Goal: Download file/media: Download file/media

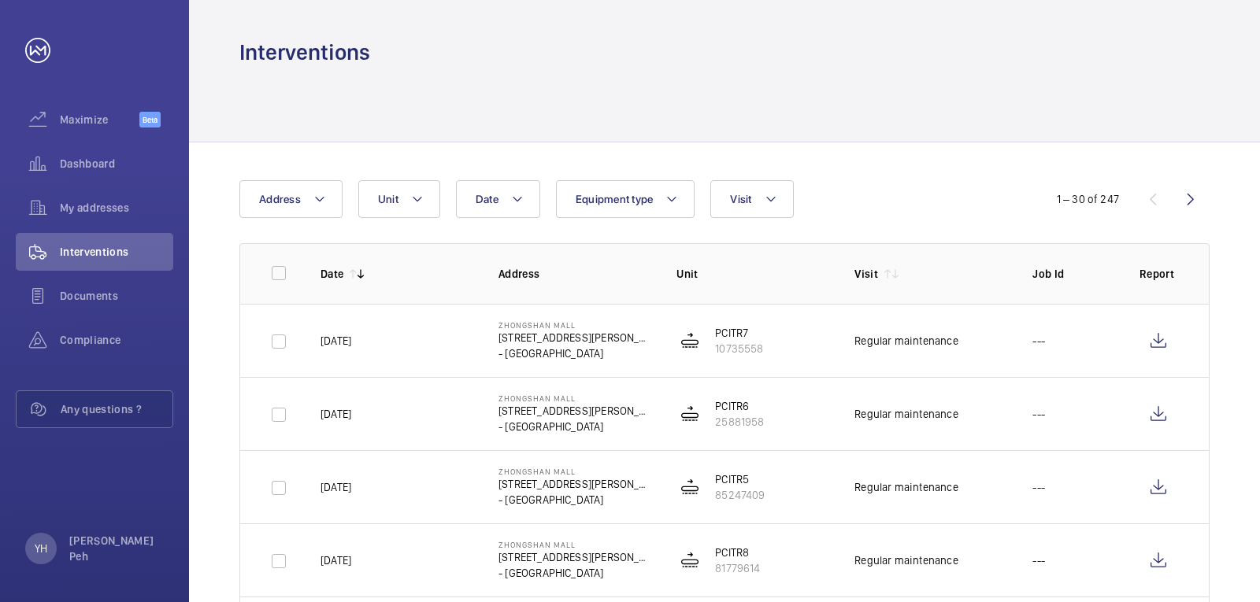
scroll to position [236, 0]
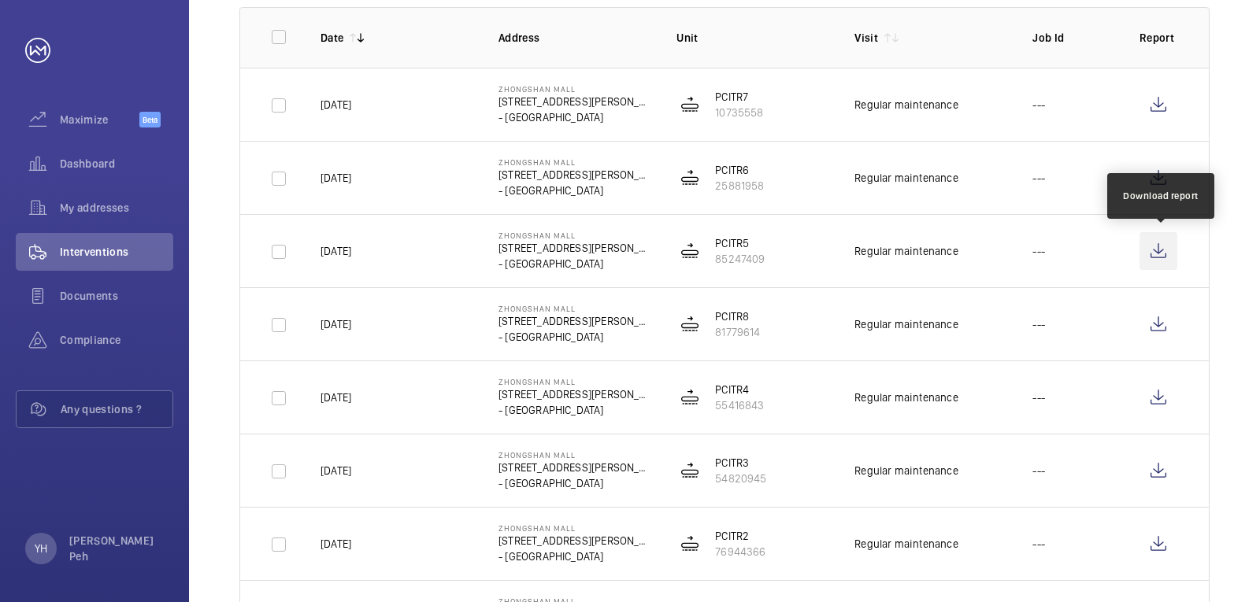
click at [1169, 257] on wm-front-icon-button at bounding box center [1158, 251] width 38 height 38
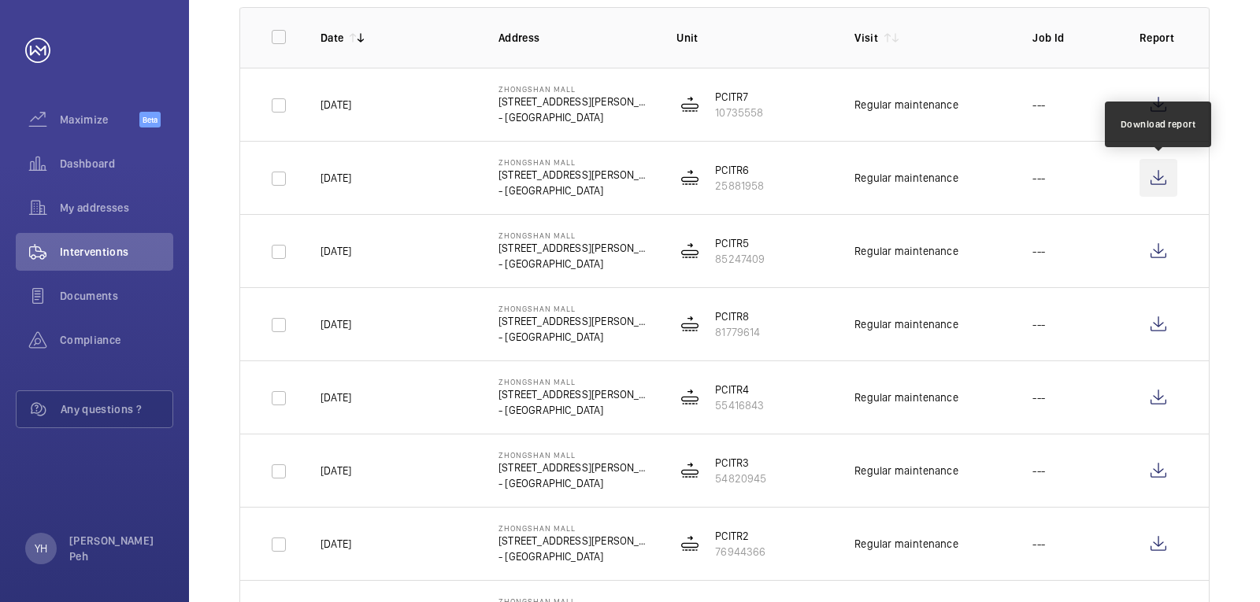
click at [1162, 177] on wm-front-icon-button at bounding box center [1158, 178] width 38 height 38
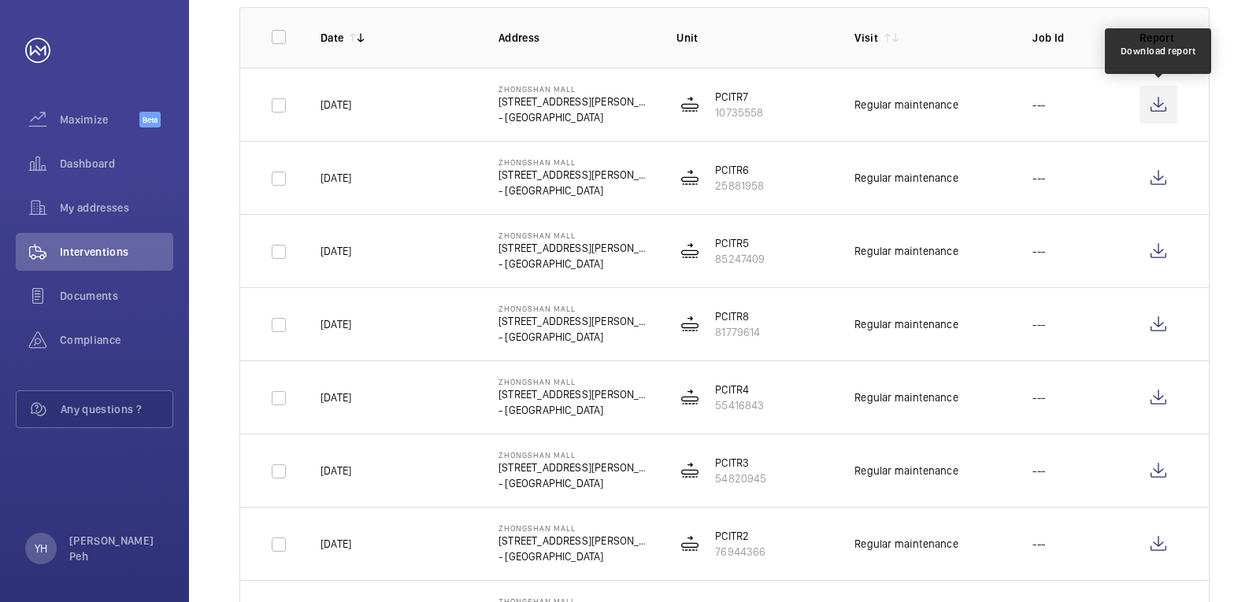
click at [1161, 112] on wm-front-icon-button at bounding box center [1158, 105] width 38 height 38
click at [1171, 112] on wm-front-icon-button at bounding box center [1158, 105] width 38 height 38
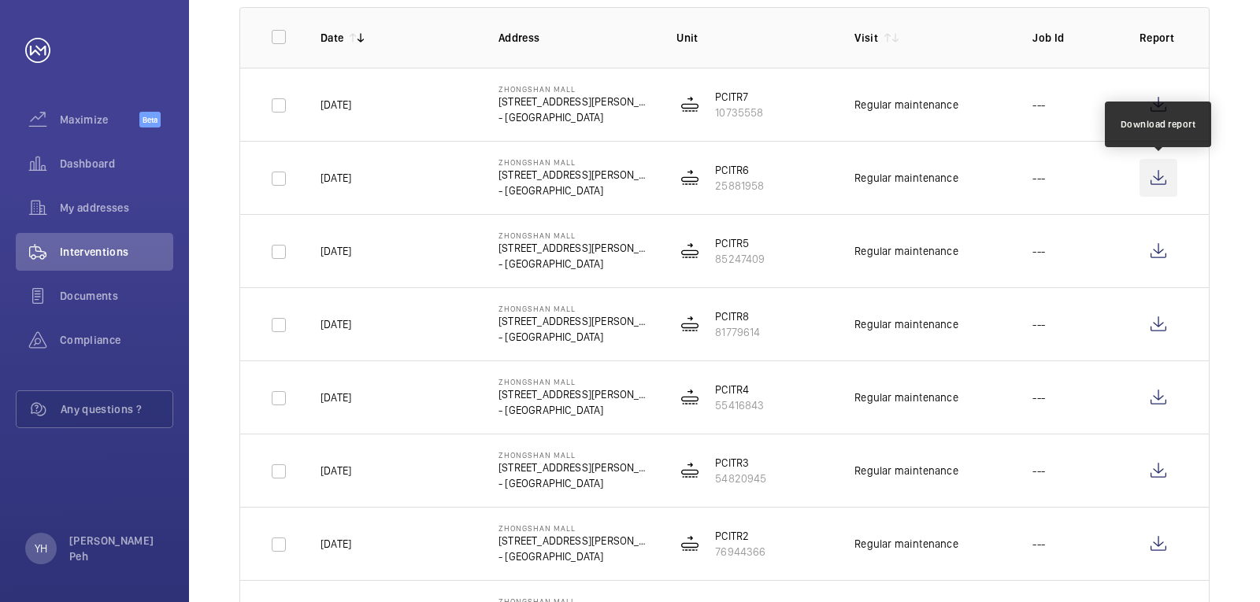
click at [1142, 180] on wm-front-icon-button at bounding box center [1158, 178] width 38 height 38
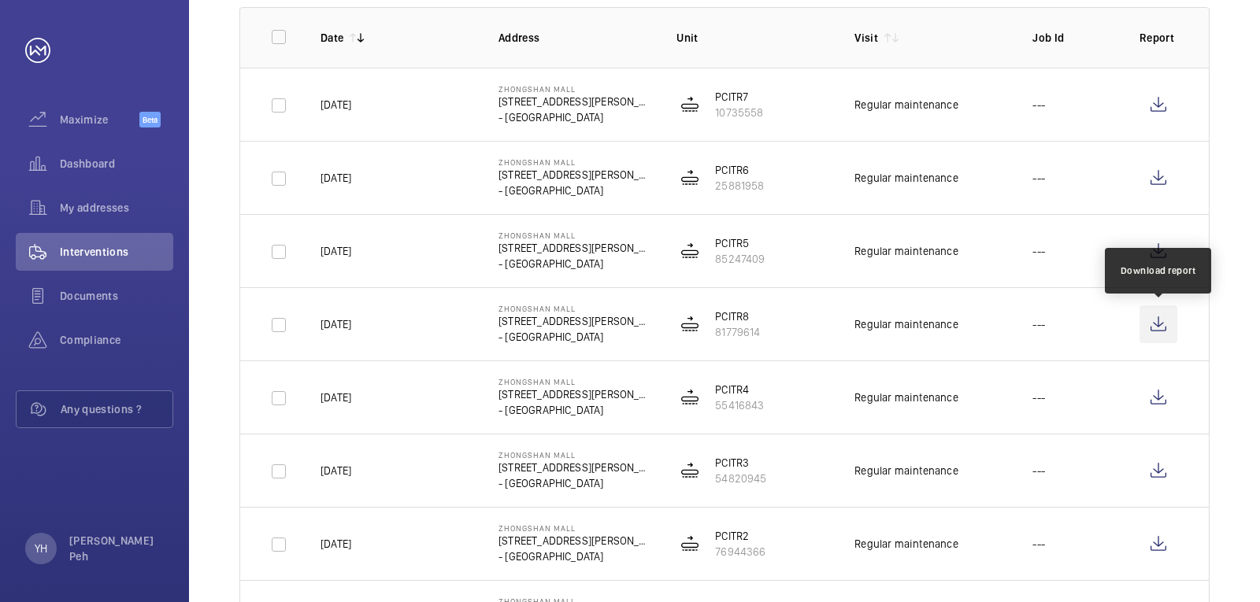
click at [1162, 332] on wm-front-icon-button at bounding box center [1158, 325] width 38 height 38
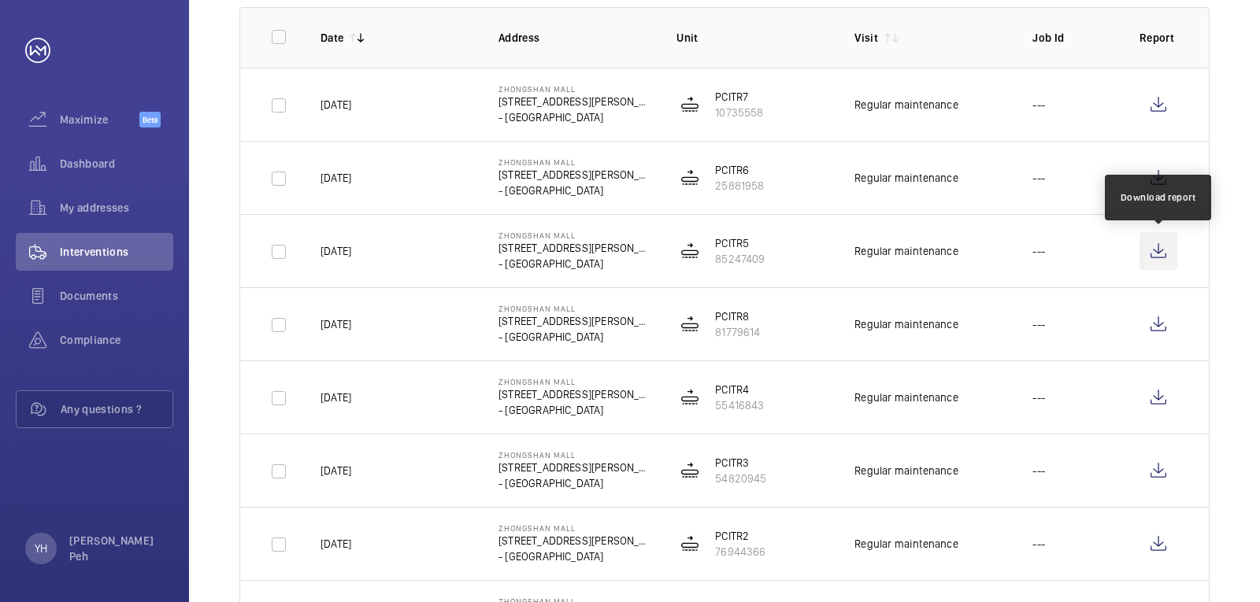
click at [1166, 257] on wm-front-icon-button at bounding box center [1158, 251] width 38 height 38
